Goal: Task Accomplishment & Management: Manage account settings

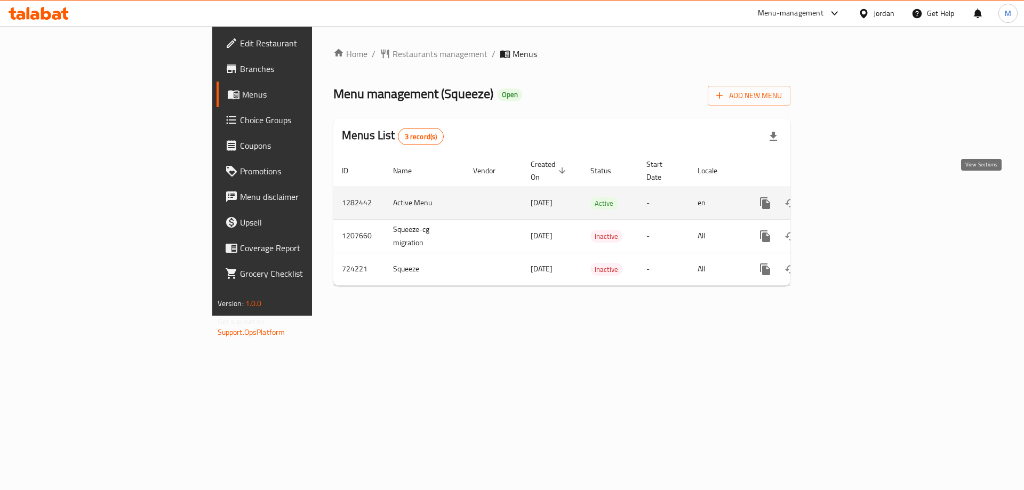
click at [849, 197] on icon "enhanced table" at bounding box center [842, 203] width 13 height 13
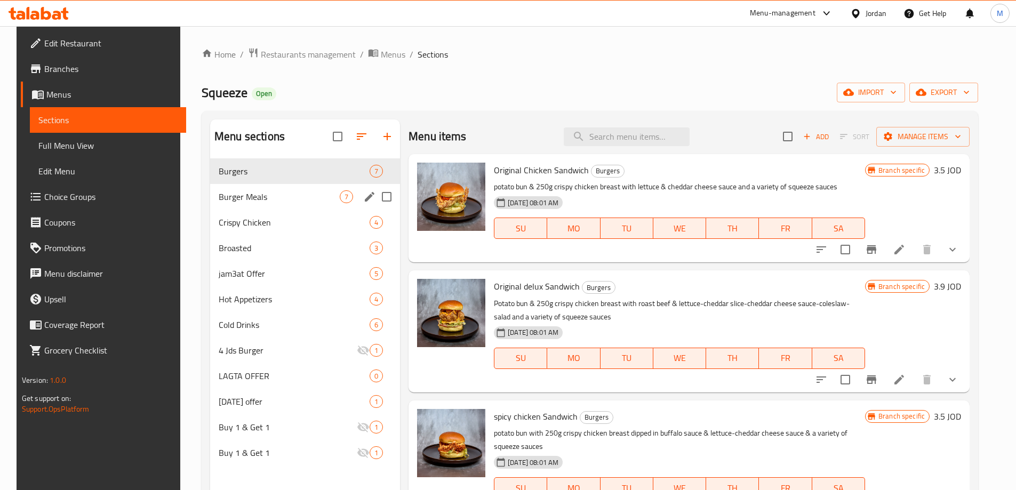
drag, startPoint x: 265, startPoint y: 198, endPoint x: 439, endPoint y: 5, distance: 260.3
click at [265, 195] on span "Burger Meals" at bounding box center [279, 196] width 121 height 13
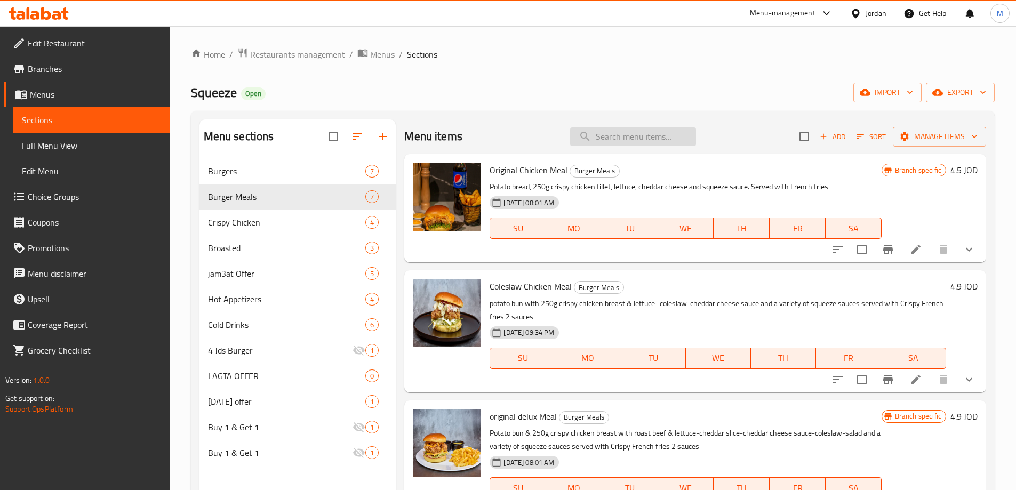
click at [634, 138] on input "search" at bounding box center [633, 137] width 126 height 19
paste input "عرض الاكيلة"
type input "عرض الاكيلة"
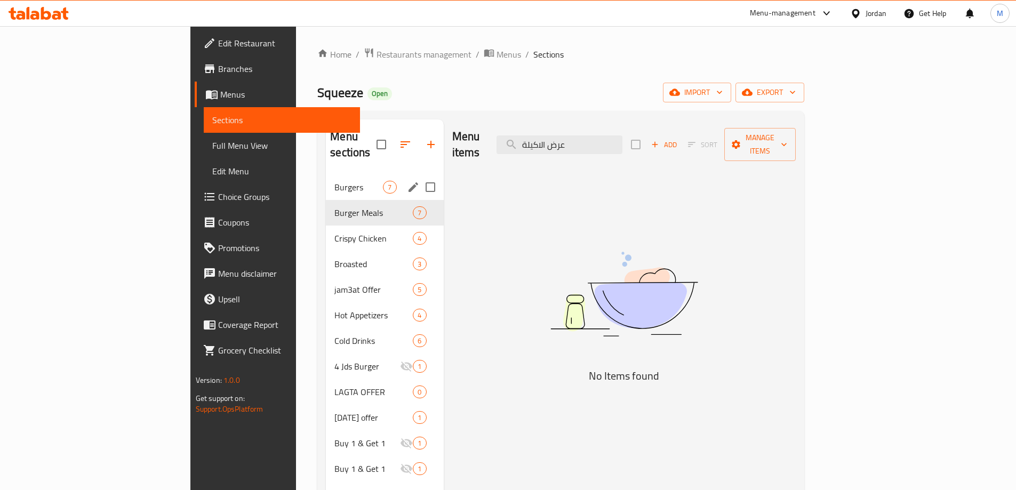
click at [326, 180] on div "Burgers 7" at bounding box center [384, 187] width 117 height 26
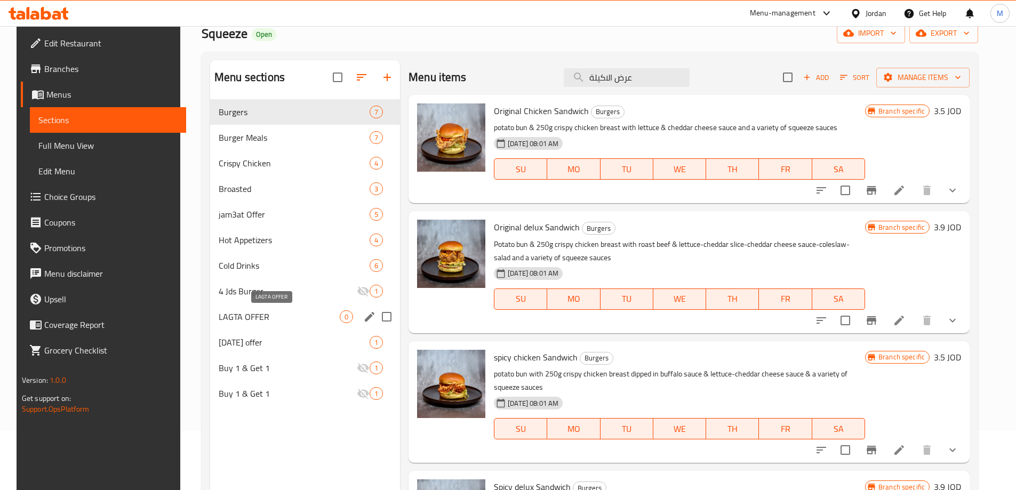
scroll to position [107, 0]
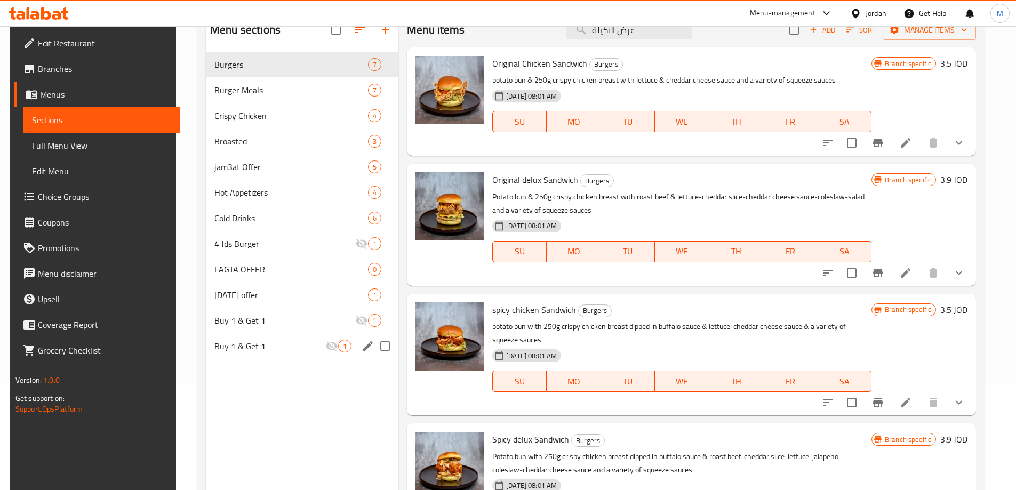
click at [233, 348] on span "Buy 1 & Get 1" at bounding box center [269, 346] width 111 height 13
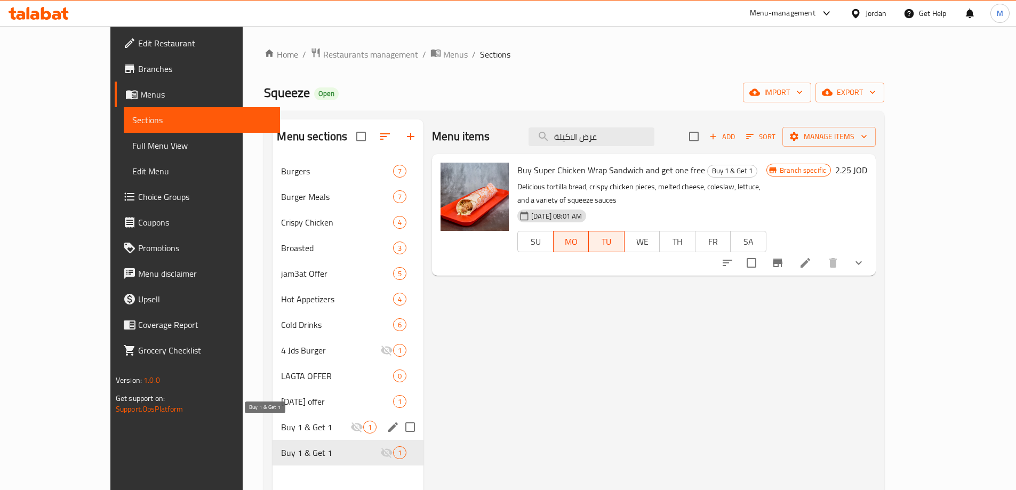
click at [281, 428] on span "Buy 1 & Get 1" at bounding box center [315, 427] width 69 height 13
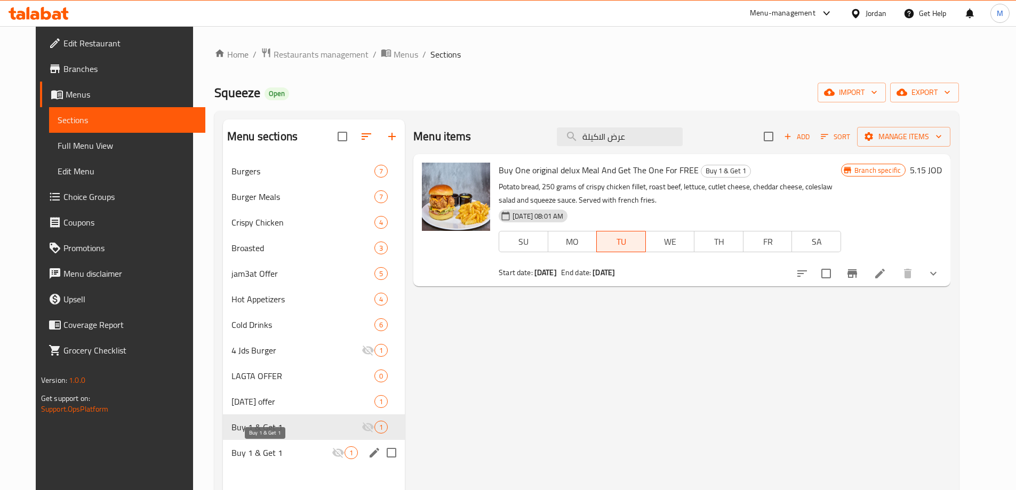
click at [288, 451] on span "Buy 1 & Get 1" at bounding box center [282, 453] width 100 height 13
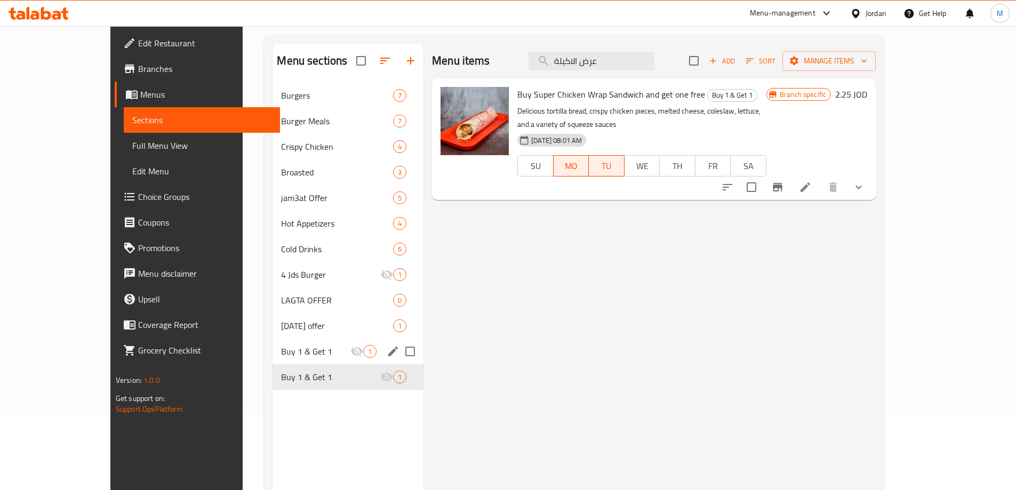
scroll to position [149, 0]
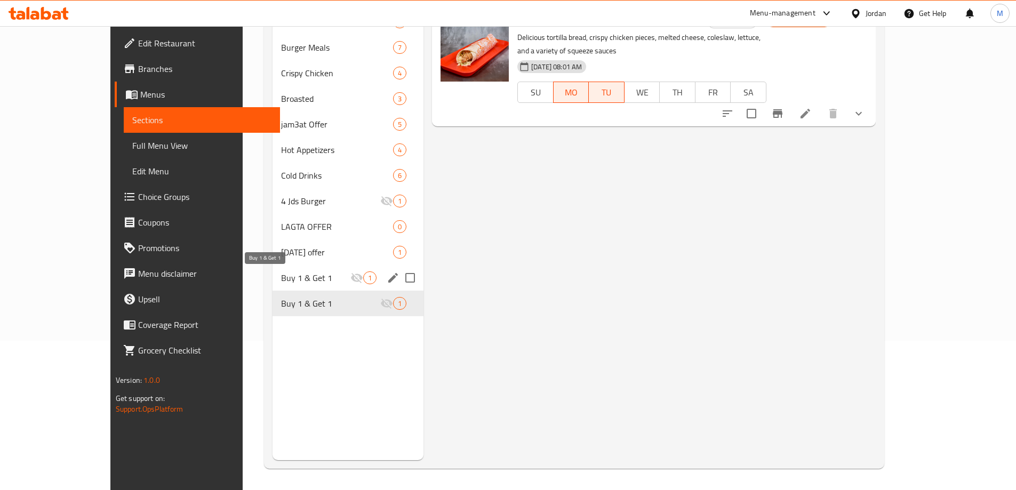
click at [281, 280] on span "Buy 1 & Get 1" at bounding box center [315, 278] width 69 height 13
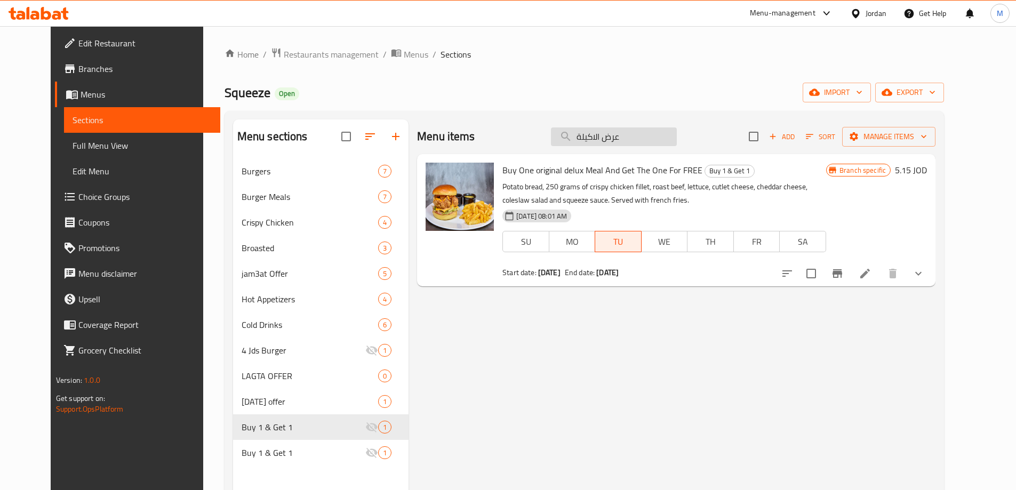
click at [645, 139] on input "عرض الاكيلة" at bounding box center [614, 137] width 126 height 19
click at [870, 272] on icon at bounding box center [866, 274] width 10 height 10
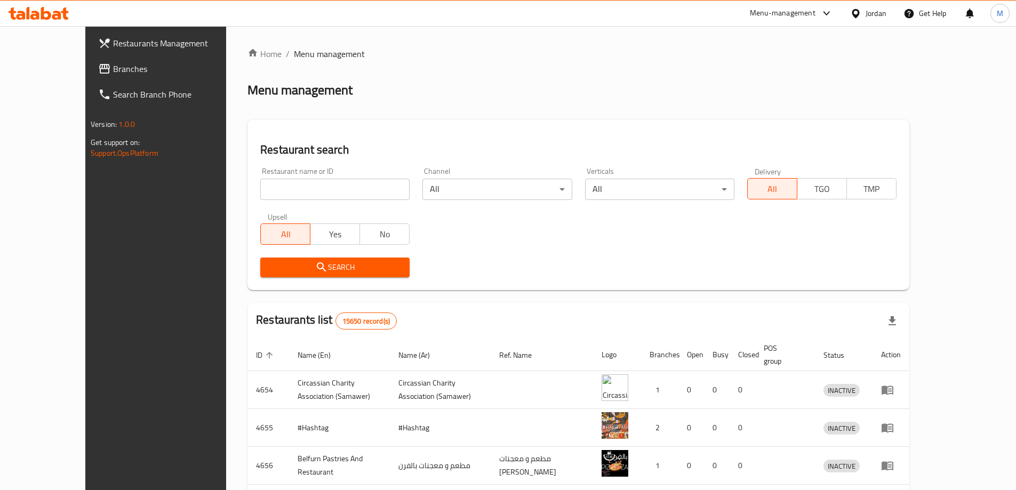
click at [113, 70] on span "Branches" at bounding box center [179, 68] width 133 height 13
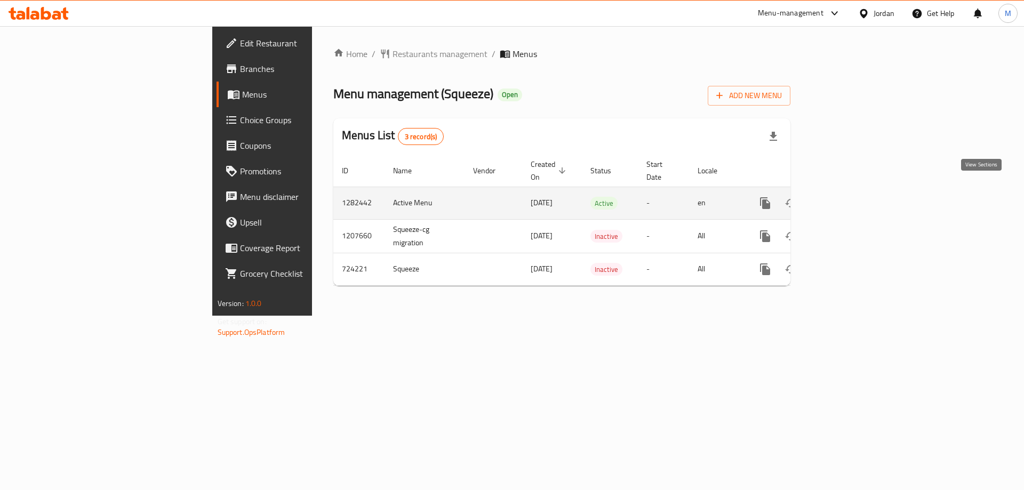
click at [849, 197] on icon "enhanced table" at bounding box center [842, 203] width 13 height 13
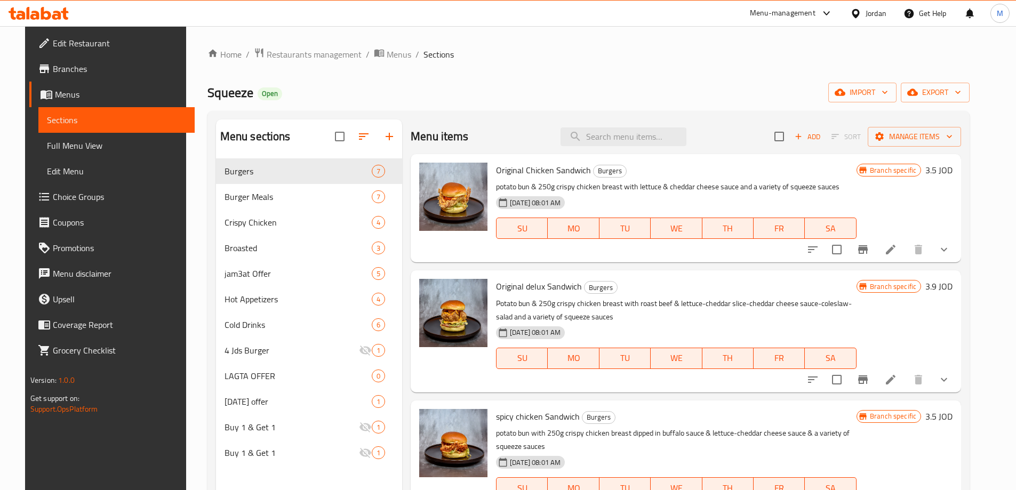
click at [605, 147] on div "Menu items Add Sort Manage items" at bounding box center [686, 137] width 551 height 35
click at [607, 144] on input "search" at bounding box center [624, 137] width 126 height 19
paste input "عرض الاكيلة"
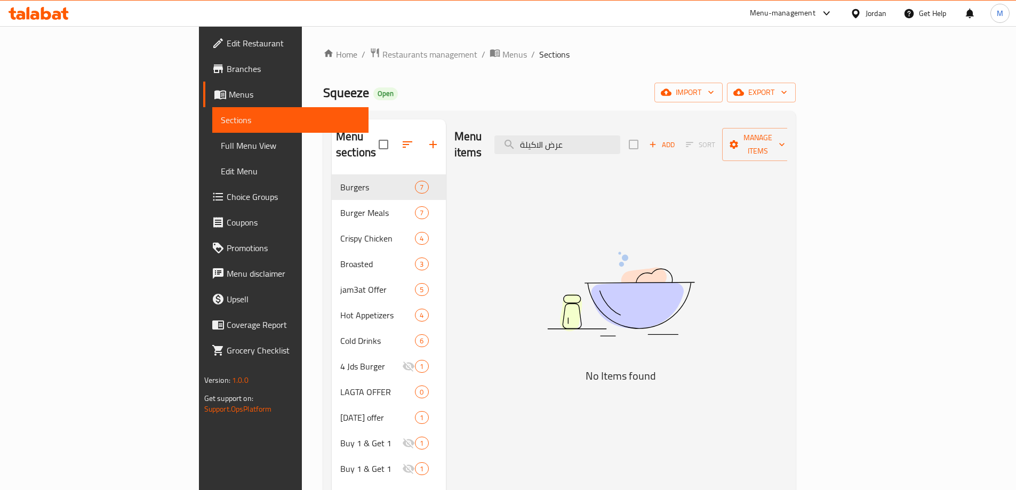
paste input "Eaters Combo"
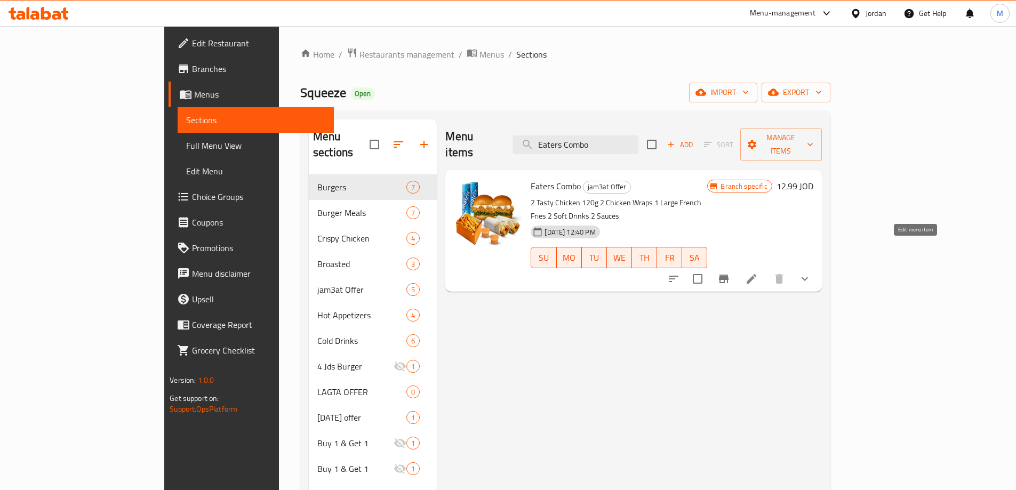
type input "Eaters Combo"
click at [758, 273] on icon at bounding box center [751, 279] width 13 height 13
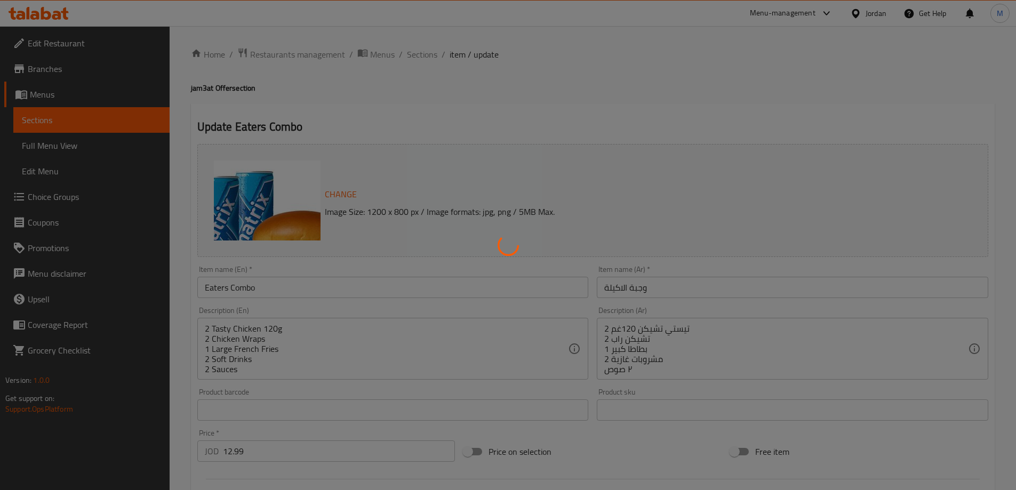
type input "اضافة صوص"
type input "0"
type input "6"
type input "اختر مشروبك"
type input "1"
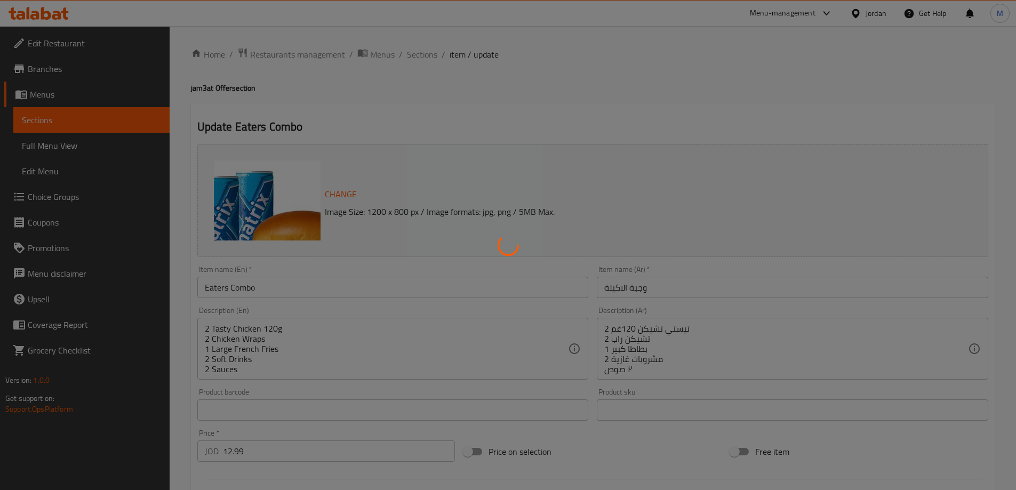
type input "1"
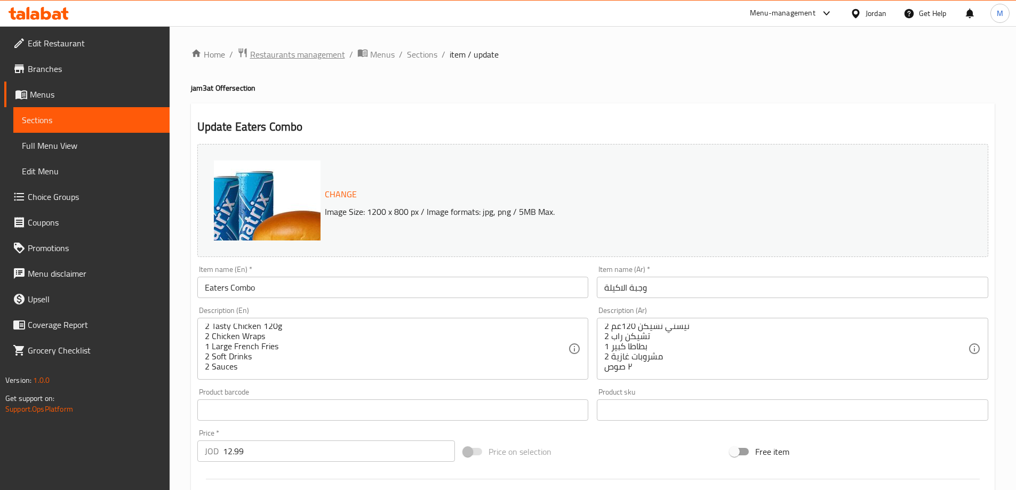
click at [307, 54] on span "Restaurants management" at bounding box center [297, 54] width 95 height 13
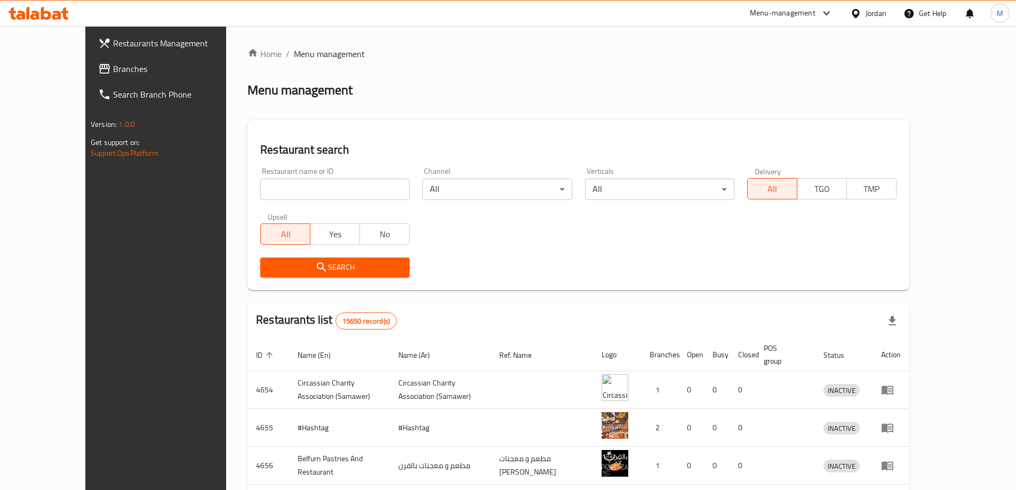
click at [113, 74] on span "Branches" at bounding box center [179, 68] width 133 height 13
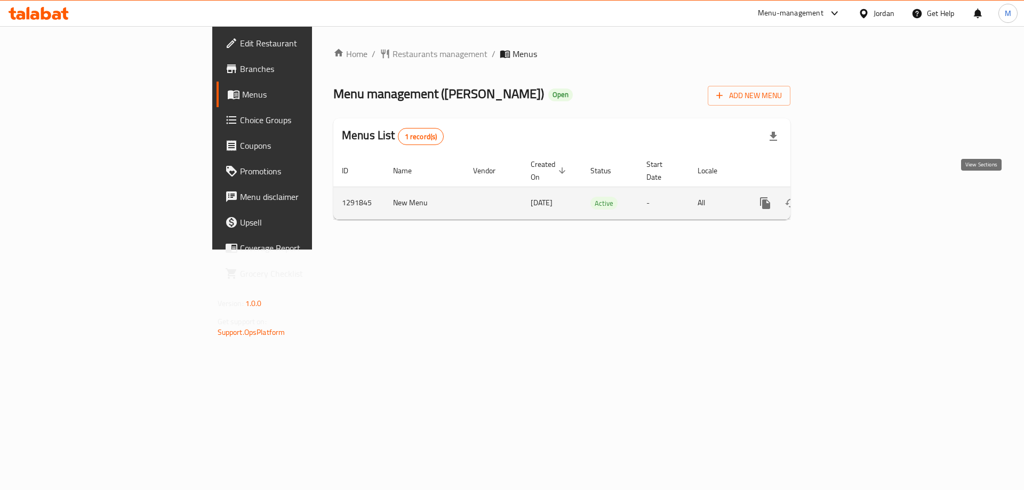
click at [849, 197] on icon "enhanced table" at bounding box center [842, 203] width 13 height 13
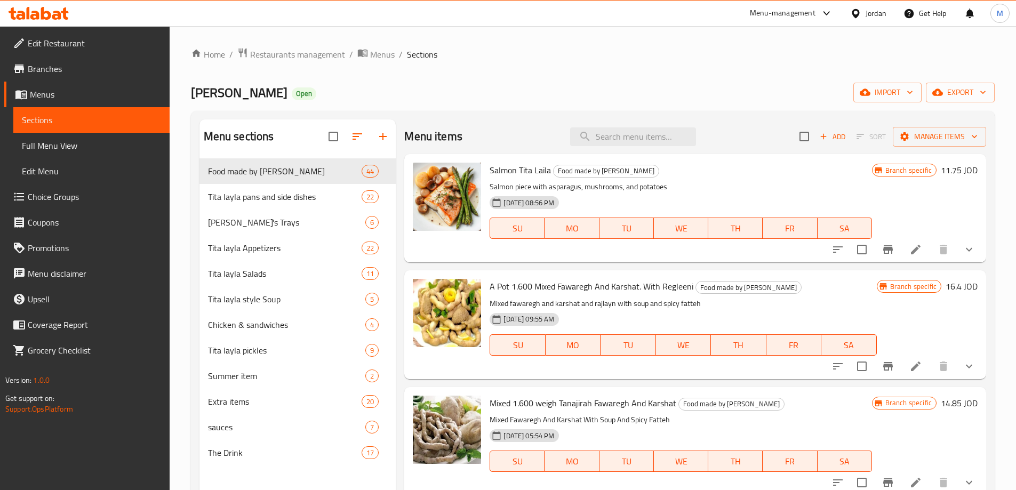
click at [53, 203] on span "Choice Groups" at bounding box center [94, 196] width 133 height 13
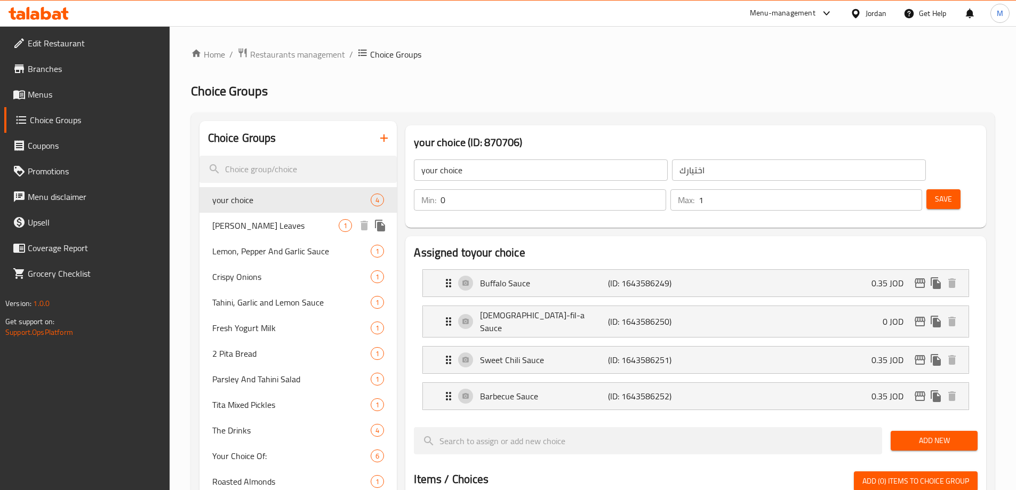
drag, startPoint x: 237, startPoint y: 229, endPoint x: 246, endPoint y: 234, distance: 10.0
click at [237, 229] on span "Yalanji Vine Leaves" at bounding box center [275, 225] width 127 height 13
type input "Yalanji Vine Leaves"
type input "ورق عنب يلنجي"
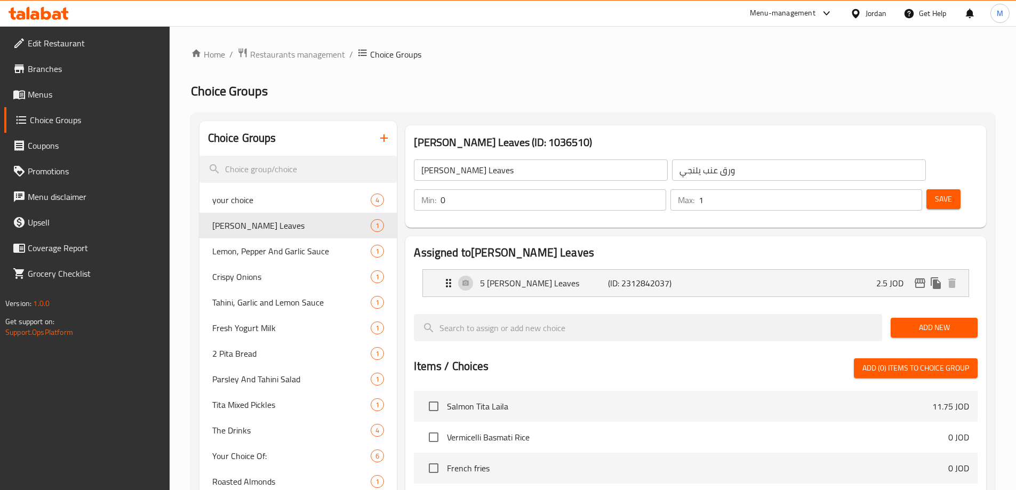
click at [501, 82] on div "Home / Restaurants management / Choice Groups Choice Groups Choice Groups your …" at bounding box center [593, 494] width 804 height 895
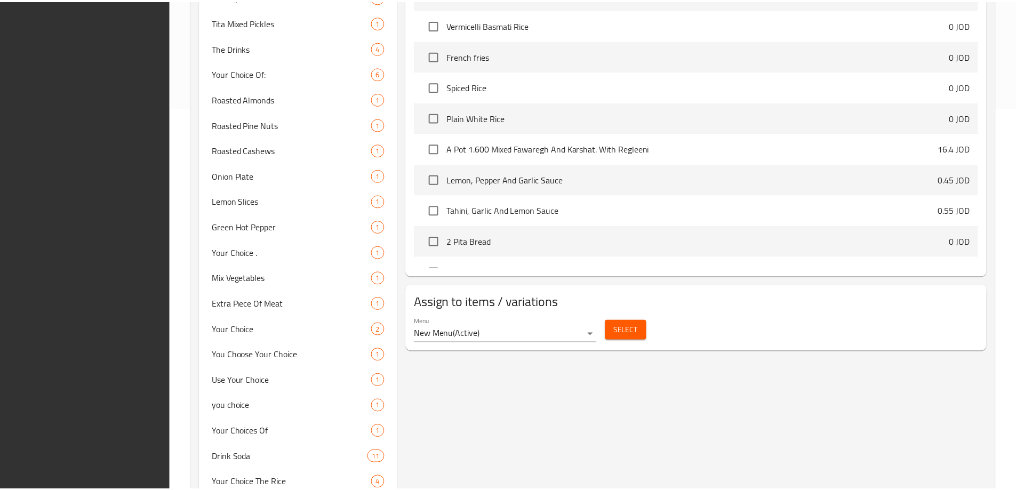
scroll to position [474, 0]
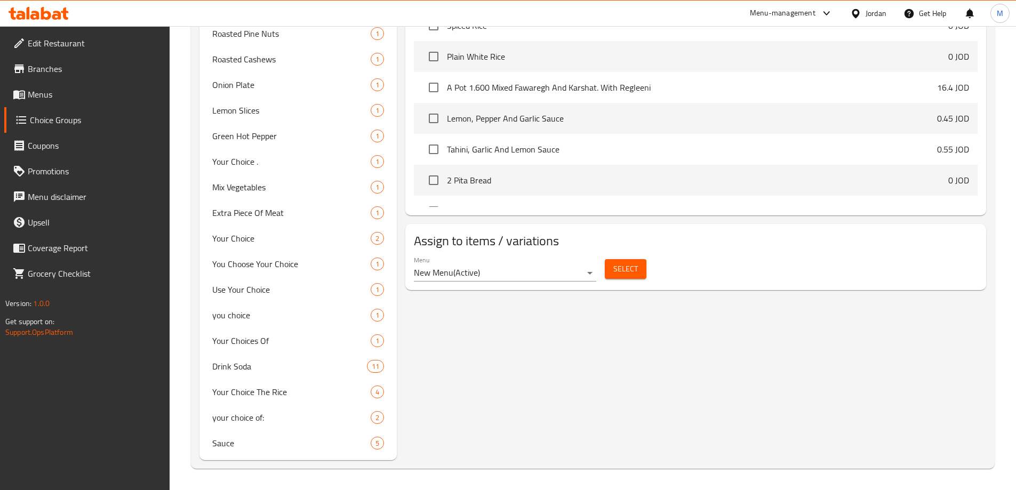
click at [521, 357] on div "Yalanji Vine Leaves (ID: 1036510) Yalanji Vine Leaves ​ ورق عنب يلنجي ​ Min: 0 …" at bounding box center [694, 53] width 594 height 813
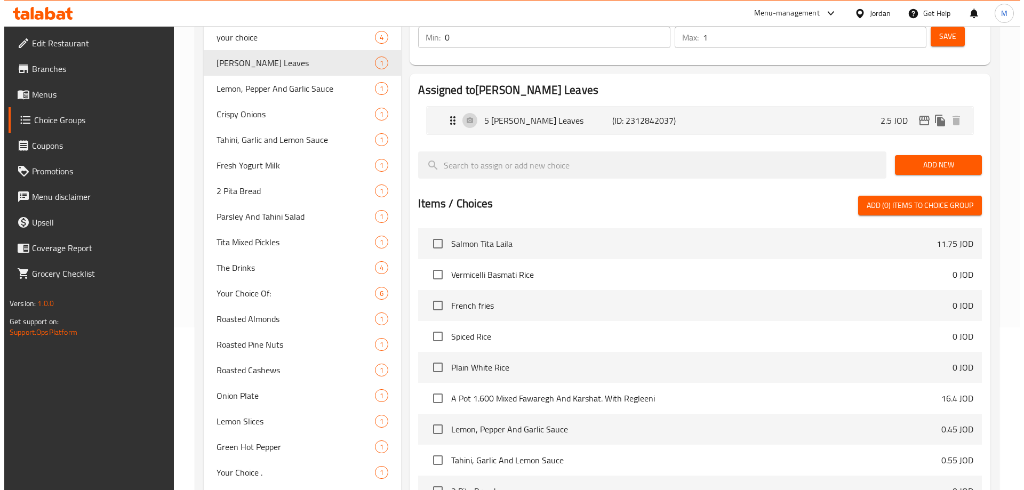
scroll to position [0, 0]
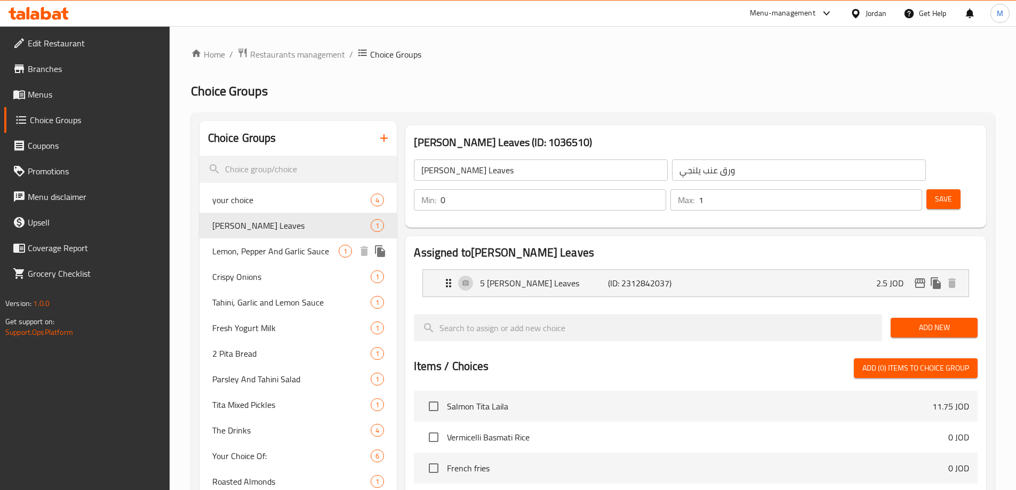
click at [276, 250] on span "Lemon, Pepper And Garlic Sauce" at bounding box center [275, 251] width 127 height 13
type input "Lemon, Pepper And Garlic Sauce"
type input "صوص الليمون والفلفل والثوم"
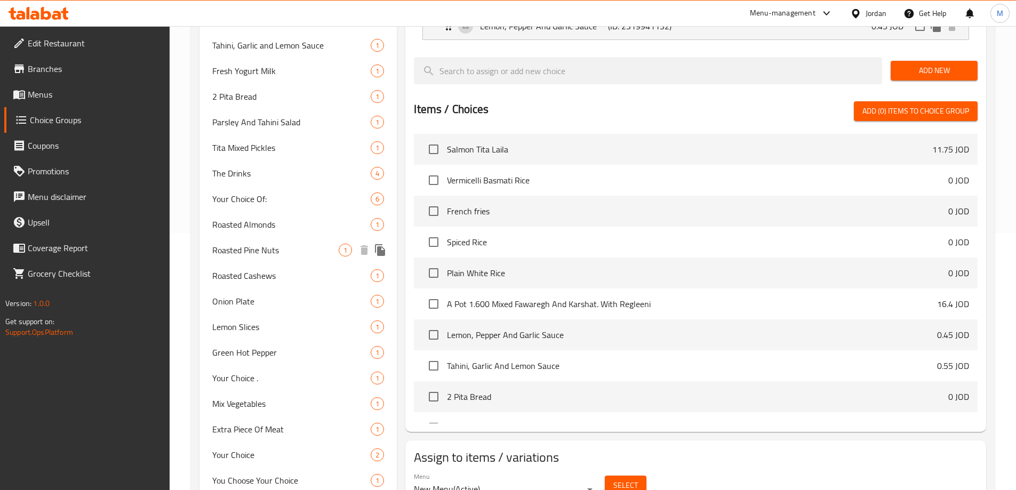
scroll to position [154, 0]
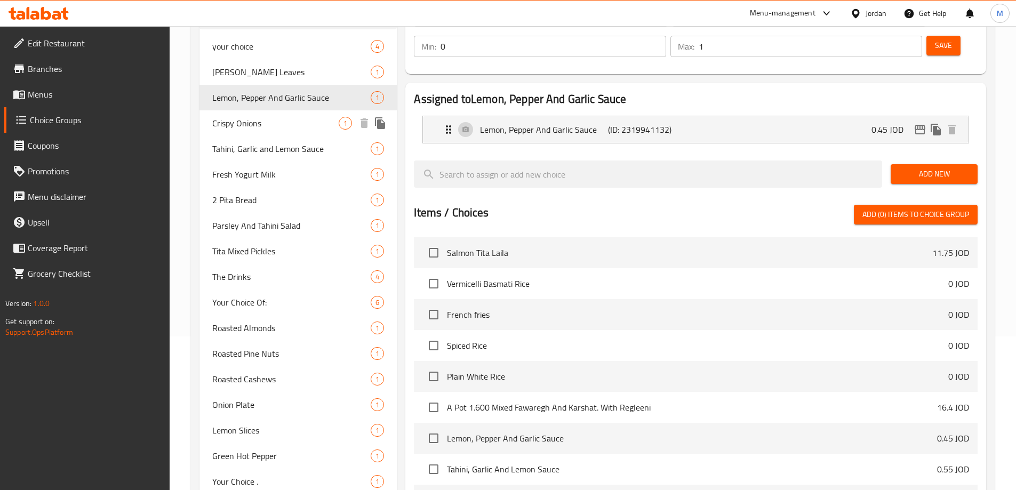
click at [250, 126] on span "Crispy Onions" at bounding box center [275, 123] width 127 height 13
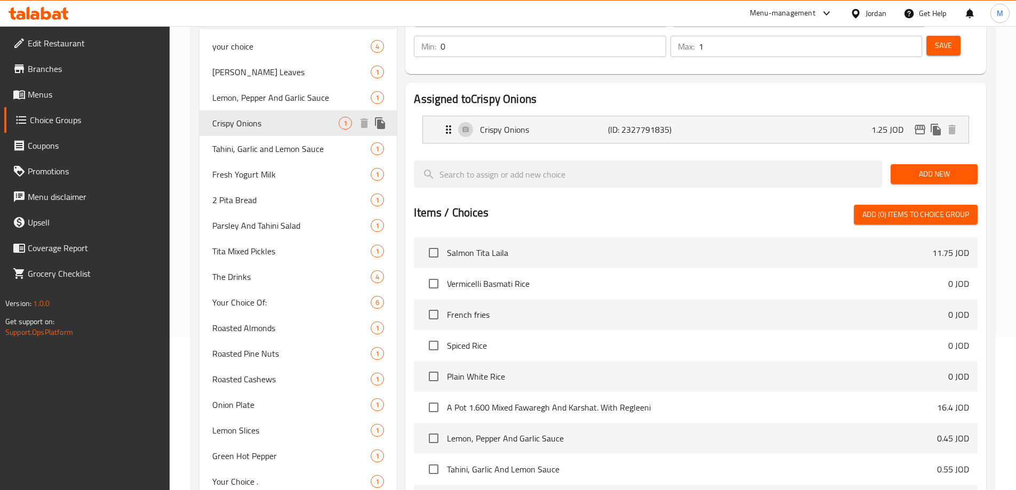
type input "Crispy Onions"
type input "بصل مقرمش"
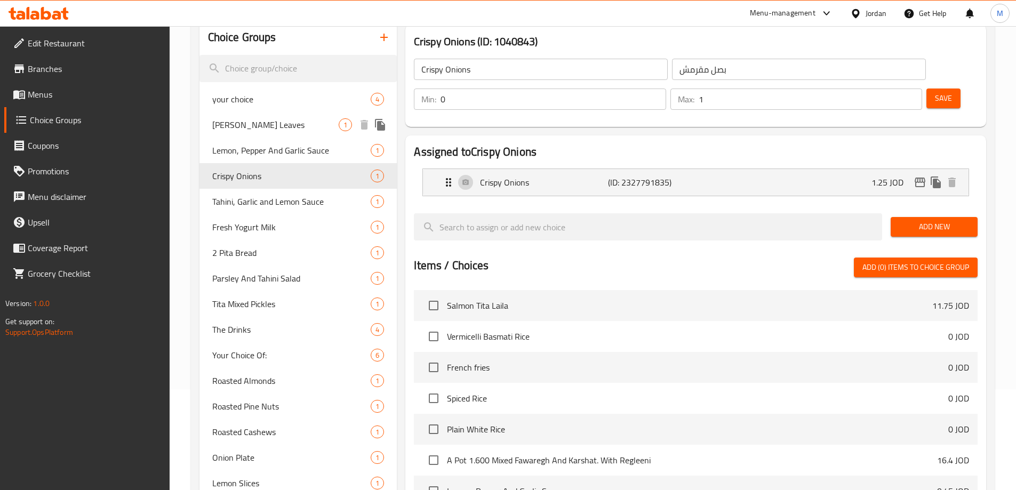
scroll to position [100, 0]
click at [254, 206] on span "Tahini, Garlic and Lemon Sauce" at bounding box center [275, 202] width 127 height 13
type input "Tahini, Garlic and Lemon Sauce"
type input "صوص طحينيه ثوم وليمون"
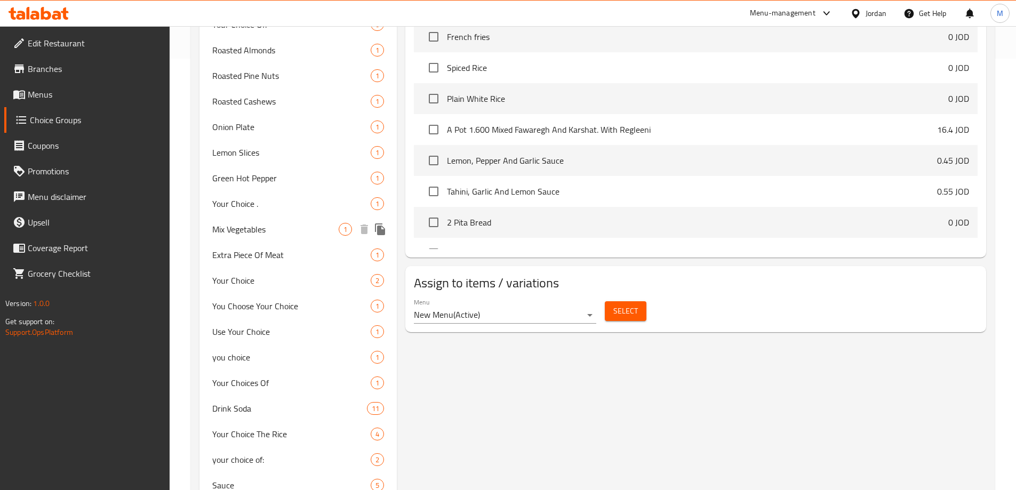
scroll to position [207, 0]
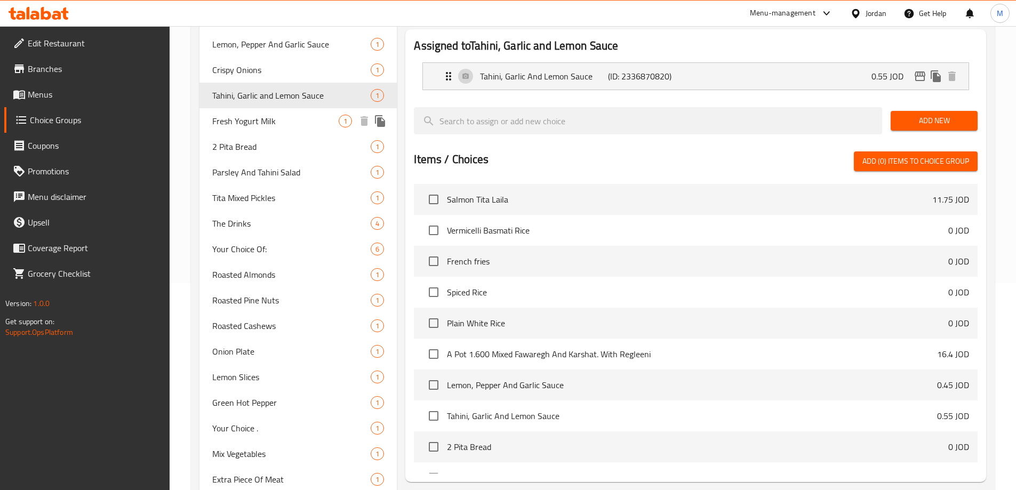
click at [262, 125] on span "Fresh Yogurt Milk" at bounding box center [275, 121] width 127 height 13
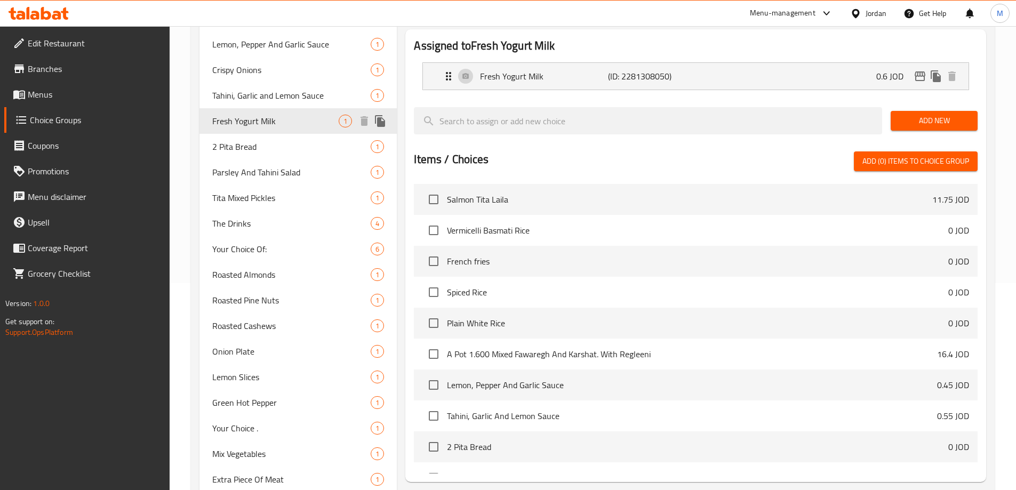
type input "Fresh Yogurt Milk"
type input "لبن زبادي فريش"
click at [504, 152] on div "Items / Choices Add (0) items to choice group Salmon Tita Laila 11.75 JOD Vermi…" at bounding box center [696, 313] width 564 height 322
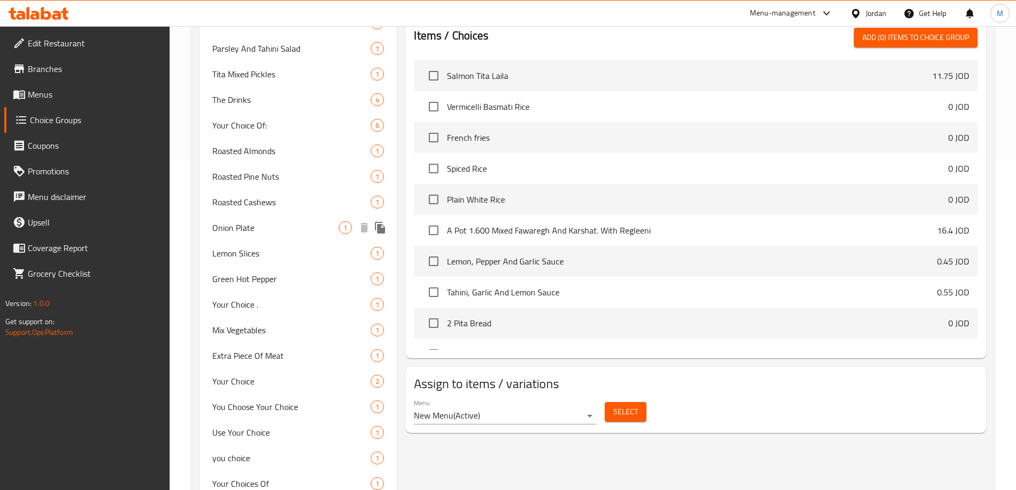
scroll to position [260, 0]
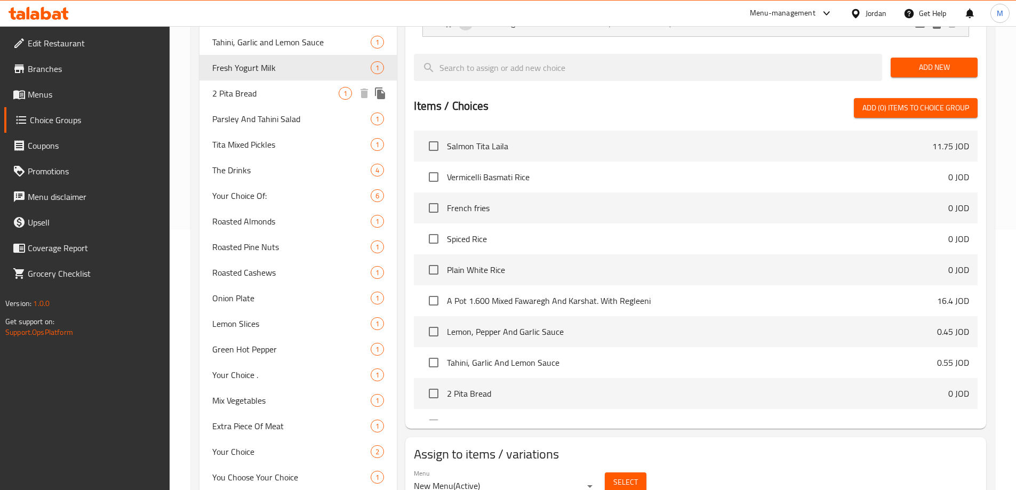
click at [259, 92] on span "2 Pita Bread" at bounding box center [275, 93] width 127 height 13
type input "2 Pita Bread"
type input "2 خبز بيتا"
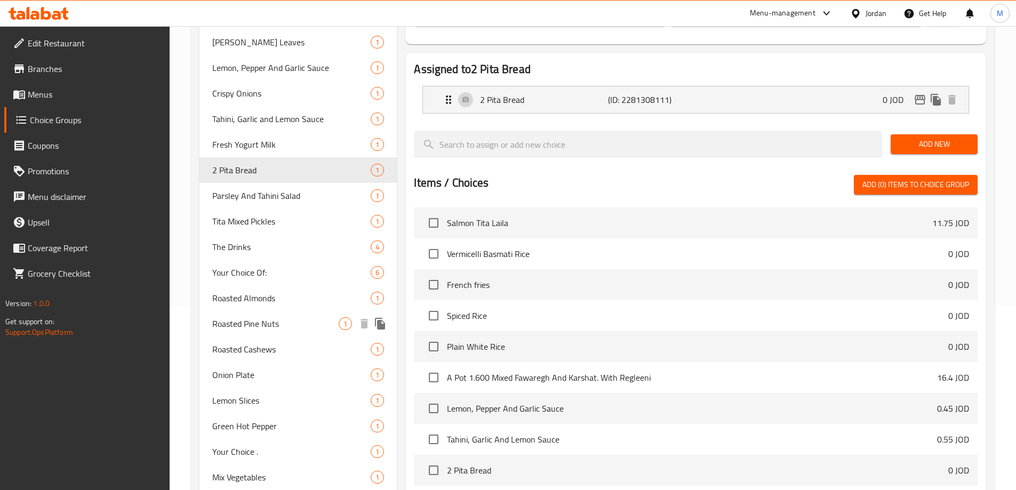
scroll to position [100, 0]
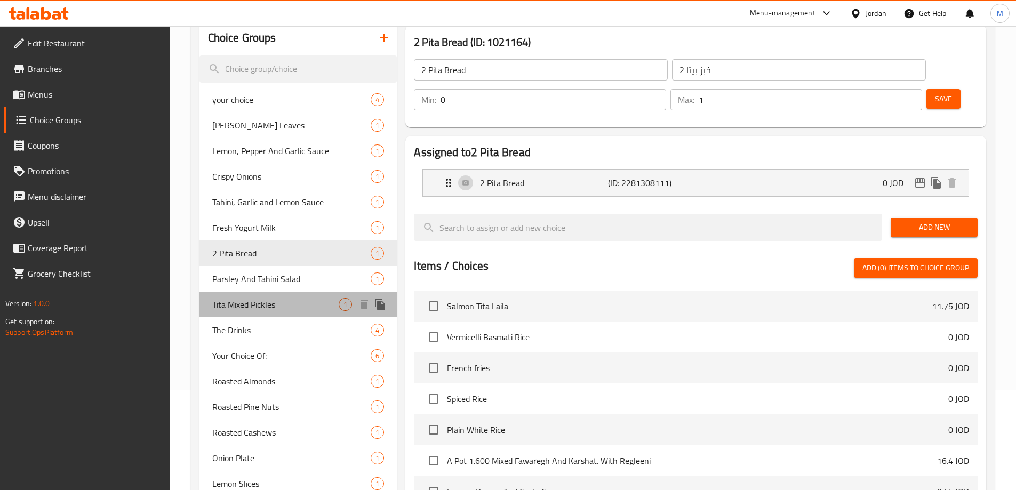
click at [264, 311] on span "Tita Mixed Pickles" at bounding box center [275, 304] width 127 height 13
type input "Tita Mixed Pickles"
type input "مخلل تيتا المشكل"
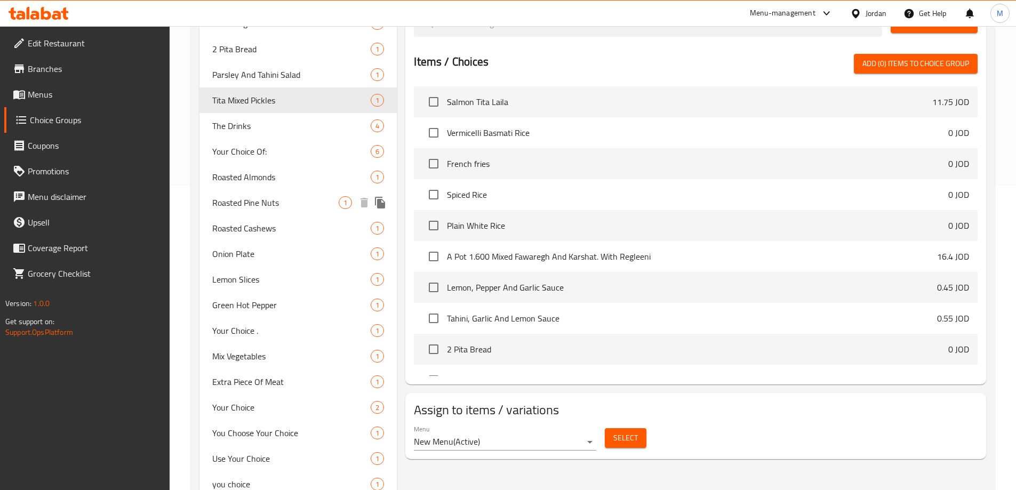
scroll to position [207, 0]
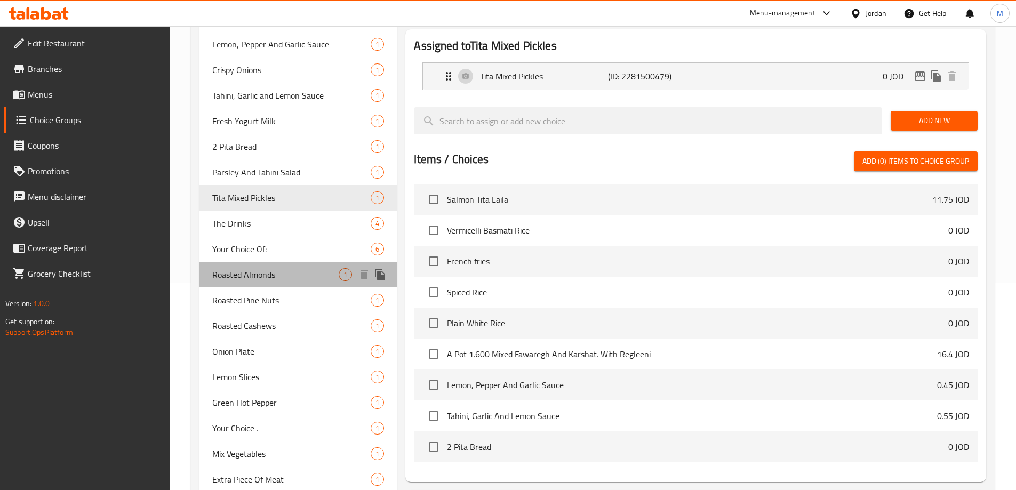
click at [246, 277] on span "Roasted Almonds" at bounding box center [275, 274] width 127 height 13
type input "Roasted Almonds"
type input "لوز محمص"
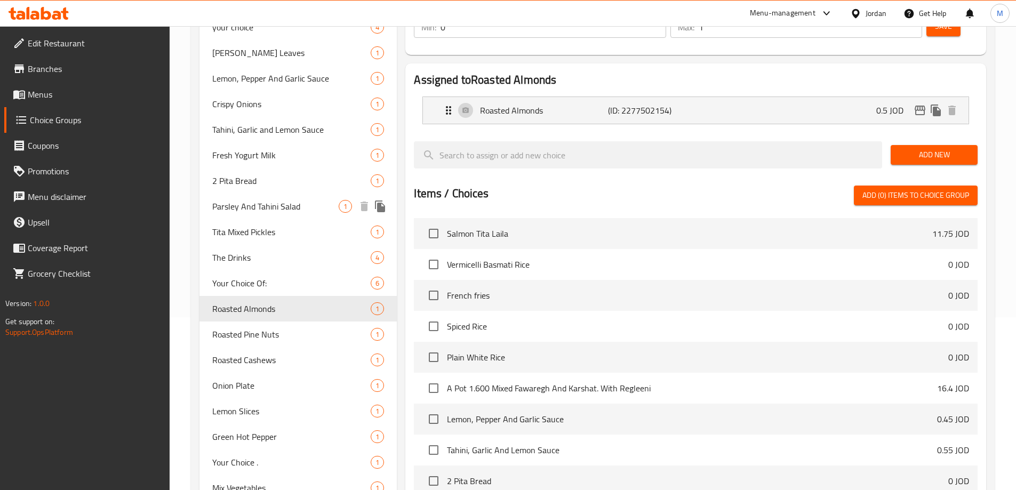
scroll to position [154, 0]
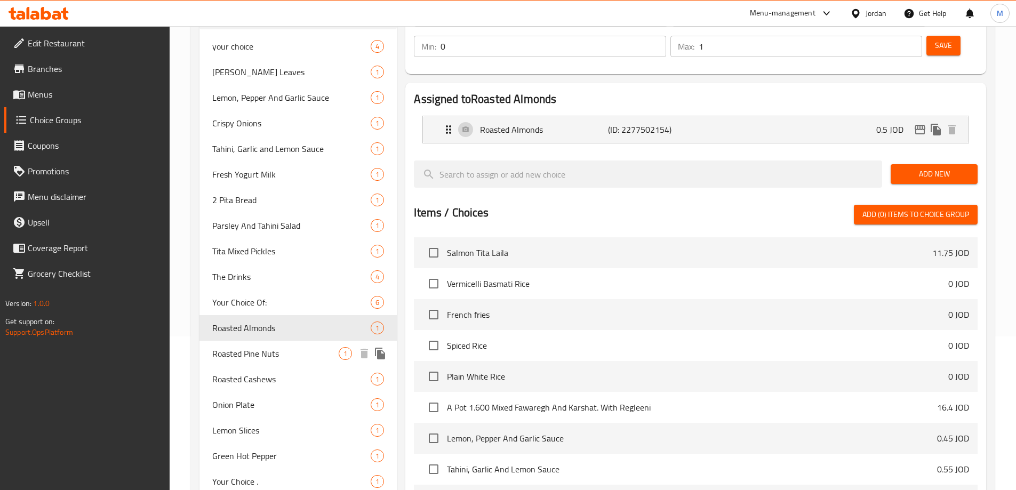
click at [249, 357] on span "Roasted Pine Nuts" at bounding box center [275, 353] width 127 height 13
type input "Roasted Pine Nuts"
type input "صنوبر محمص"
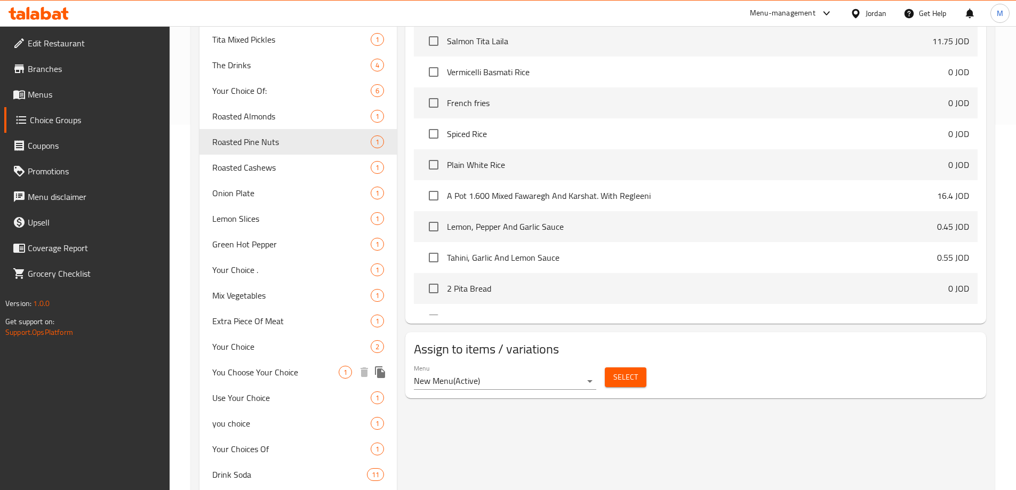
scroll to position [314, 0]
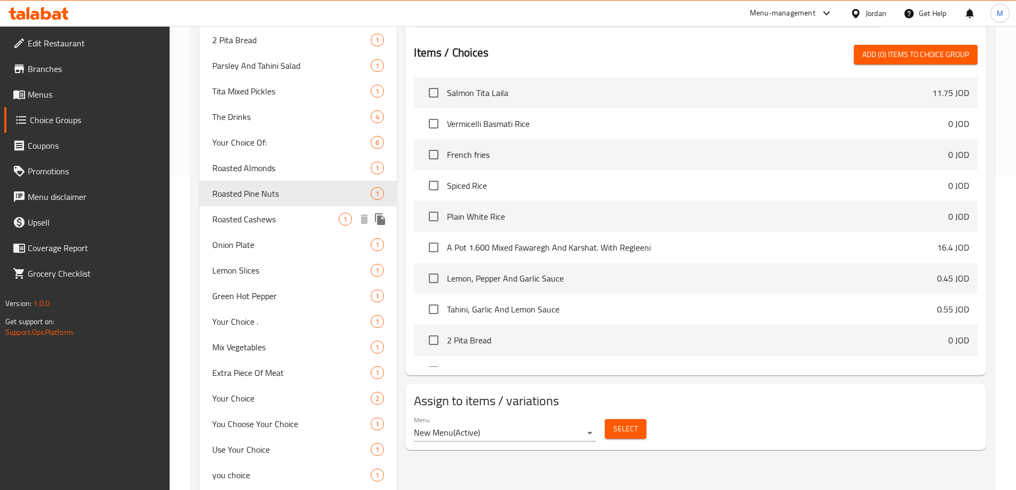
click at [253, 224] on span "Roasted Cashews" at bounding box center [275, 219] width 127 height 13
type input "Roasted Cashews"
type input "كاجو محمص"
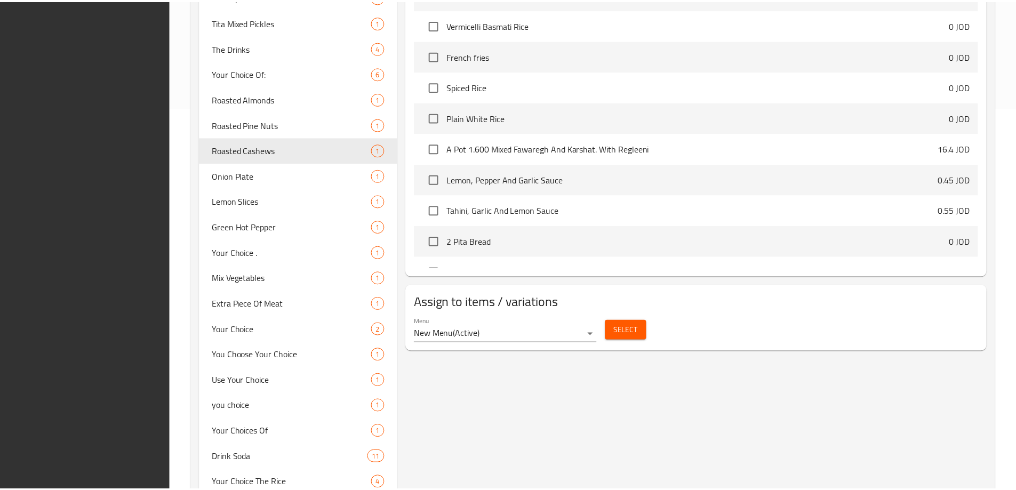
scroll to position [474, 0]
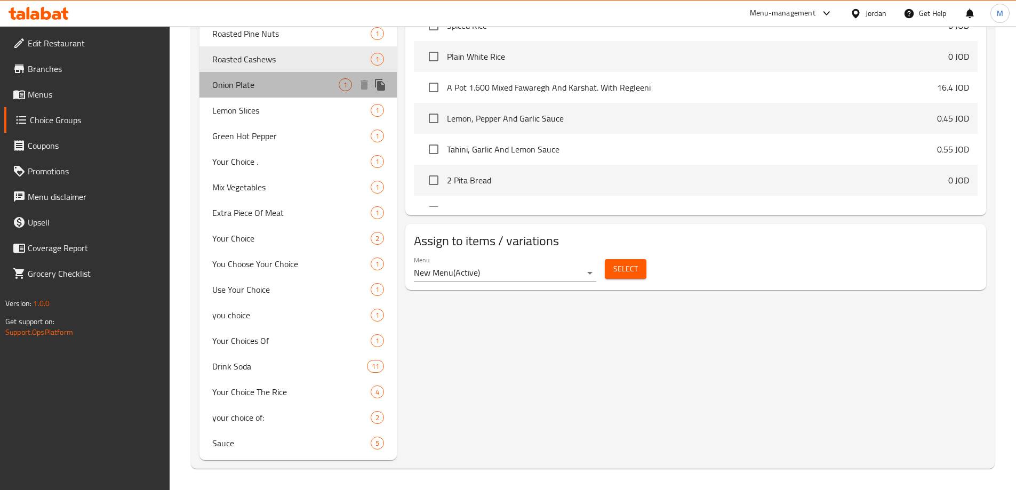
click at [253, 84] on span "Onion Plate" at bounding box center [275, 84] width 127 height 13
type input "Onion Plate"
type input "طبق بصل"
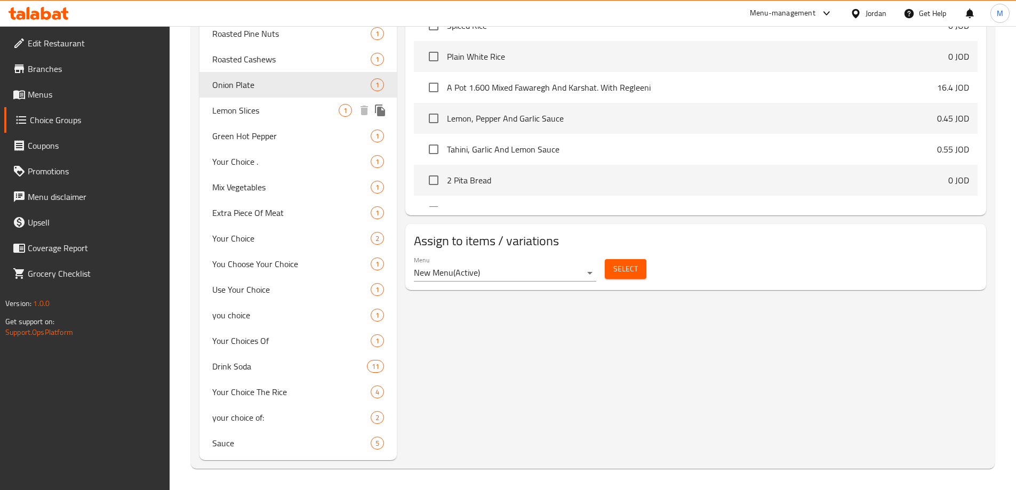
click at [265, 115] on span "Lemon Slices" at bounding box center [275, 110] width 127 height 13
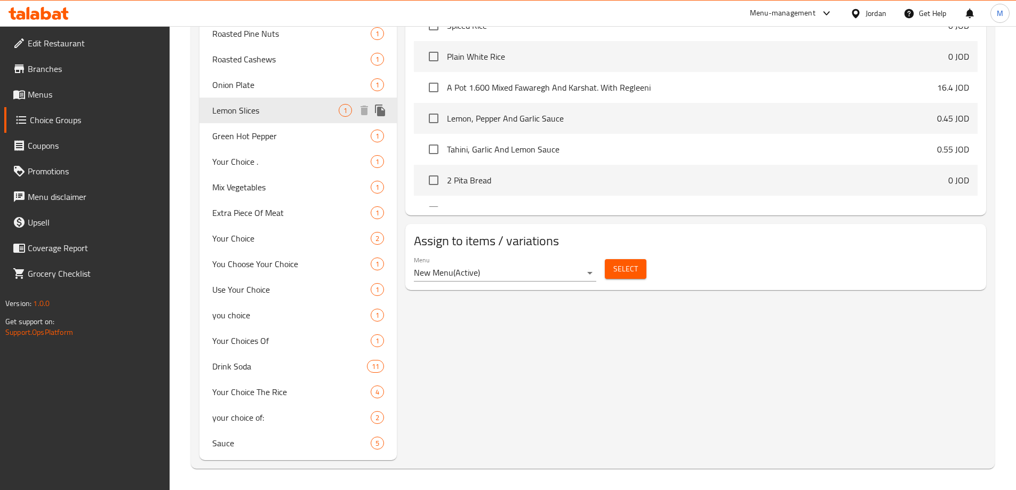
type input "Lemon Slices"
type input "ليمون شرائح"
click at [249, 134] on span "Green Hot Pepper" at bounding box center [275, 136] width 127 height 13
type input "Green Hot Pepper"
type input "فلفل اخضر حار"
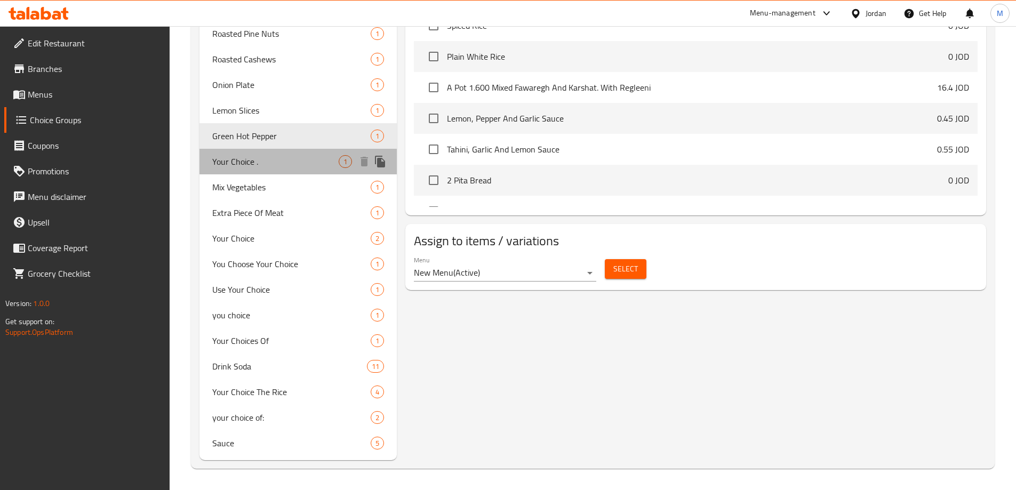
click at [282, 165] on span "Your Choice ." at bounding box center [275, 161] width 127 height 13
type input "Your Choice ."
type input "اختيارك ."
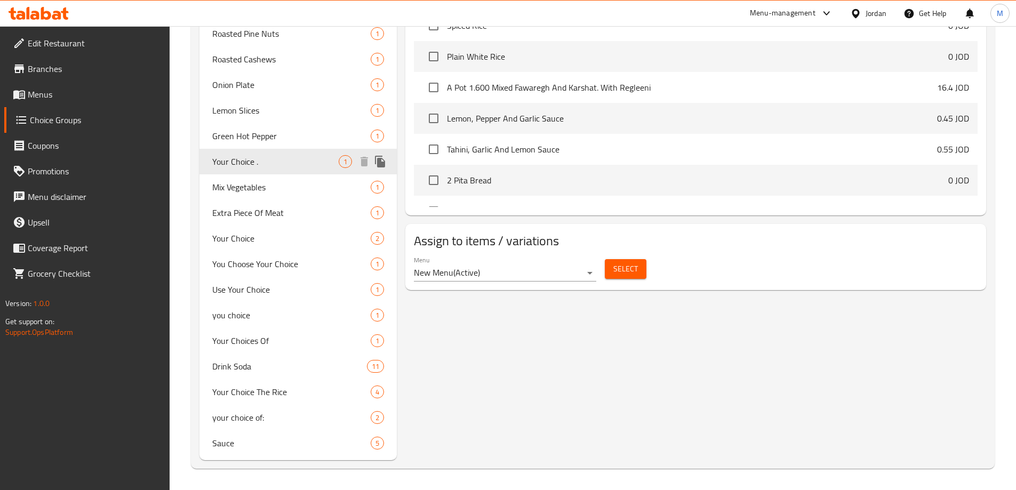
click at [269, 162] on span "Your Choice ." at bounding box center [275, 161] width 127 height 13
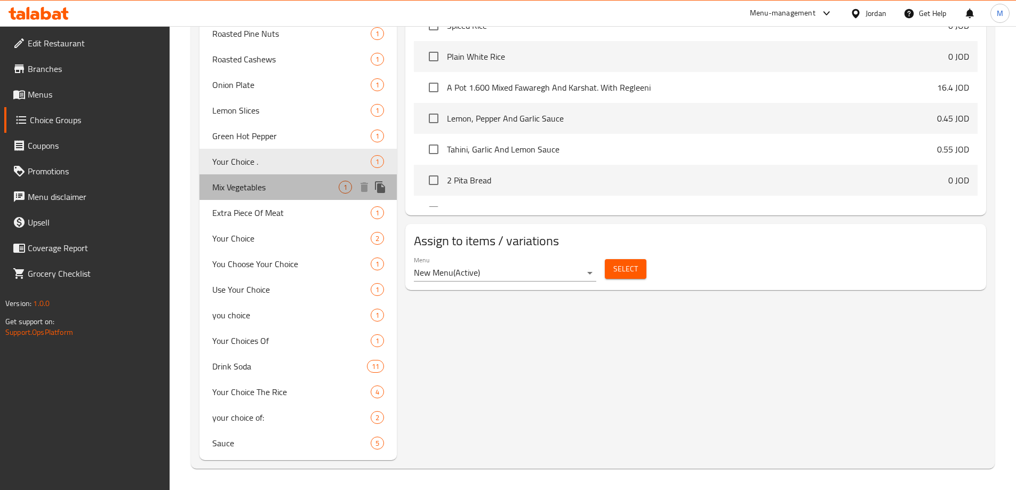
click at [258, 193] on span "Mix Vegetables" at bounding box center [275, 187] width 127 height 13
type input "Mix Vegetables"
type input "خضره مشكله"
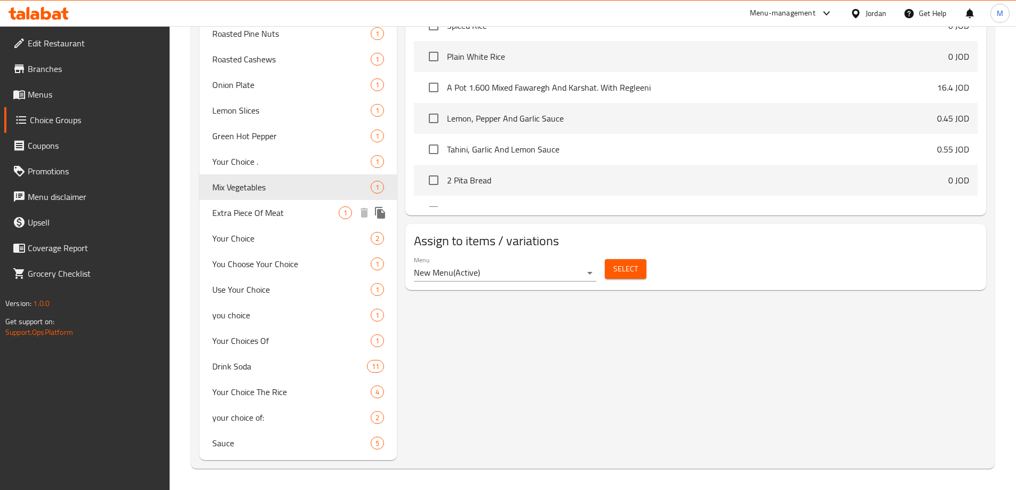
click at [259, 215] on span "Extra Piece Of Meat" at bounding box center [275, 212] width 127 height 13
type input "Extra Piece Of Meat"
type input "قطعه لحمه اضافيه"
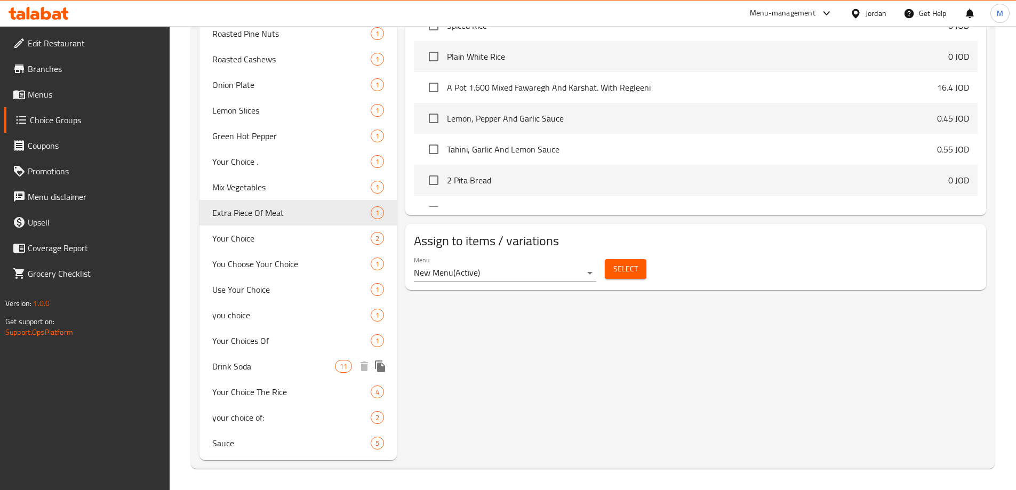
click at [266, 368] on span "Drink Soda" at bounding box center [273, 366] width 123 height 13
type input "Drink Soda"
type input "شرب الصودا"
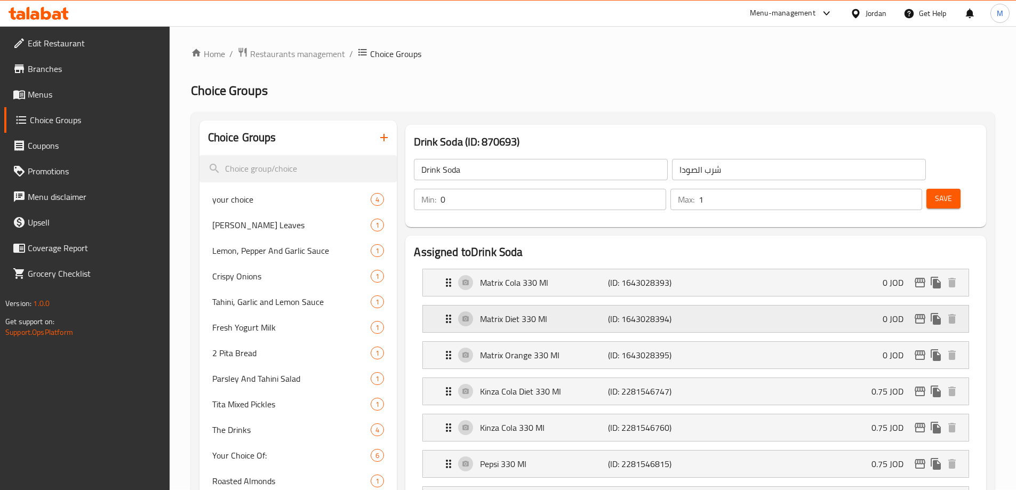
scroll to position [0, 0]
click at [301, 51] on span "Restaurants management" at bounding box center [297, 54] width 95 height 13
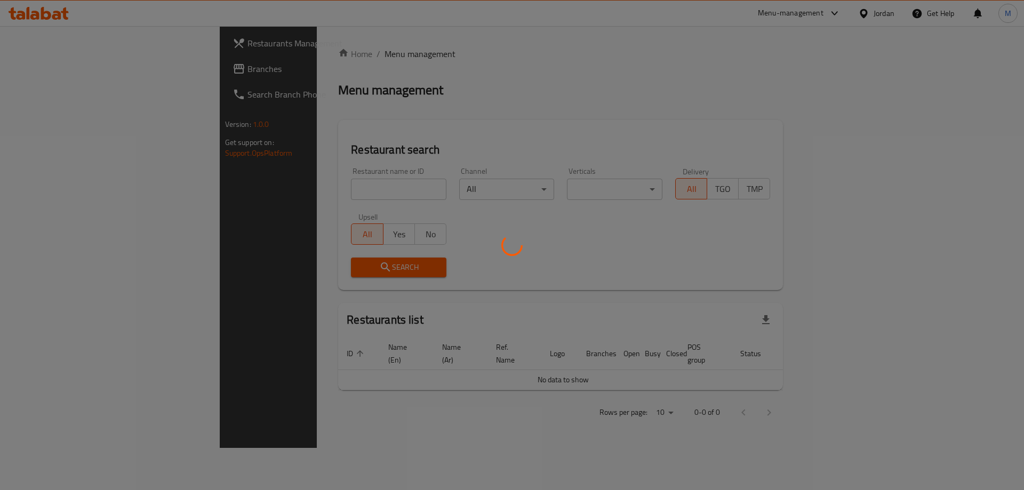
click at [69, 73] on div at bounding box center [512, 245] width 1024 height 490
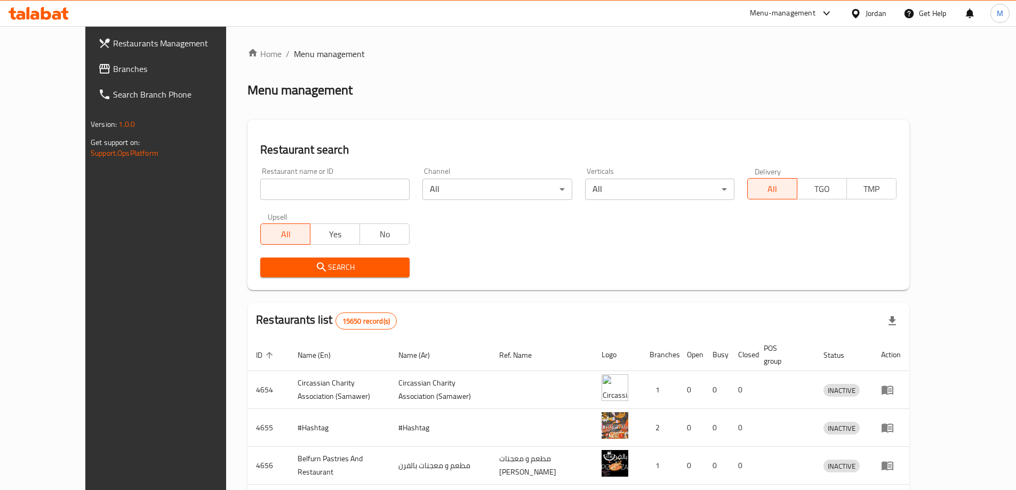
click at [113, 73] on span "Branches" at bounding box center [179, 68] width 133 height 13
